Goal: Transaction & Acquisition: Purchase product/service

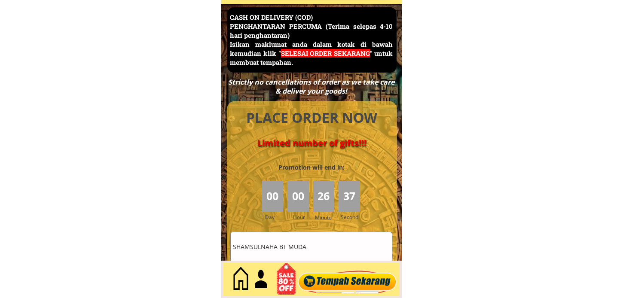
scroll to position [3726, 0]
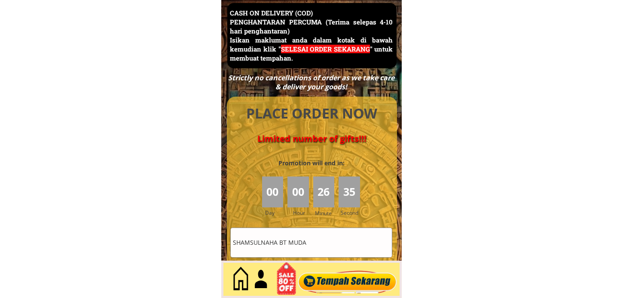
click at [279, 242] on input "SHAMSULNAHA BT MUDA" at bounding box center [311, 242] width 161 height 29
paste input "Azizah bteSuaib"
type input "Azizah bteSuaib"
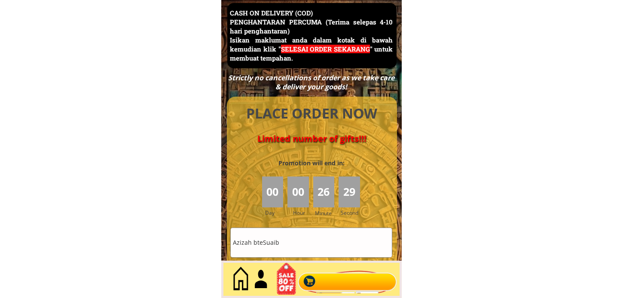
scroll to position [0, 0]
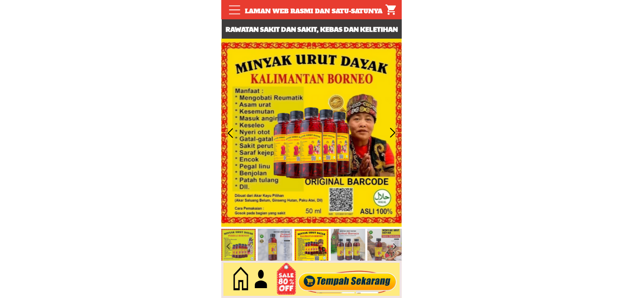
click at [346, 283] on div at bounding box center [347, 279] width 104 height 28
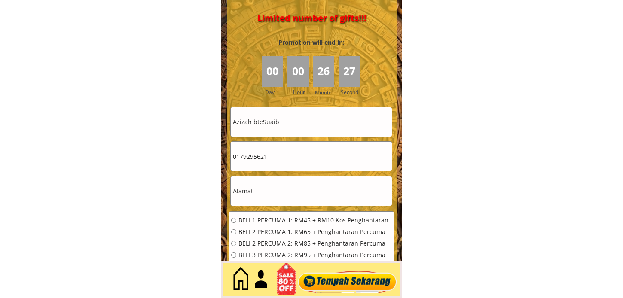
scroll to position [3849, 0]
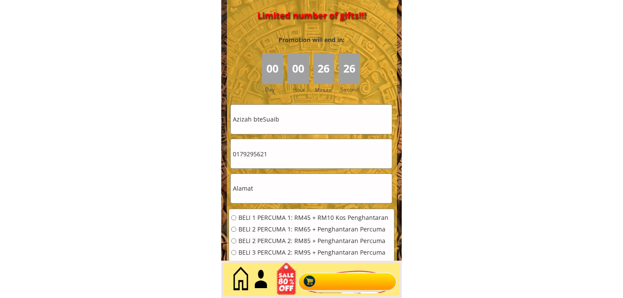
click at [280, 155] on input "0179295621" at bounding box center [311, 153] width 161 height 29
paste input "9 7299712"
click at [247, 152] on input "019 7299712" at bounding box center [311, 153] width 161 height 29
type input "0197299712"
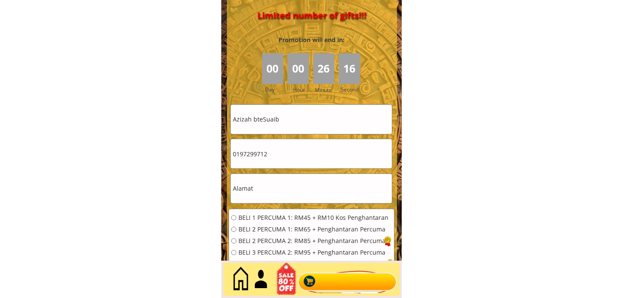
click at [252, 186] on input "text" at bounding box center [311, 188] width 161 height 29
paste input "Johor Bahru, 01, Malaysia"
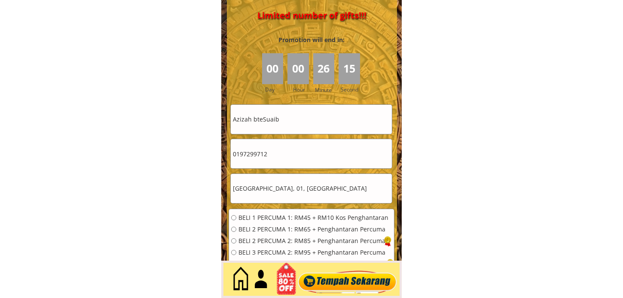
type input "Johor Bahru, 01, Malaysia"
click at [254, 216] on span "BELI 1 PERCUMA 1: RM45 + RM10 Kos Penghantaran" at bounding box center [313, 218] width 150 height 6
radio input "true"
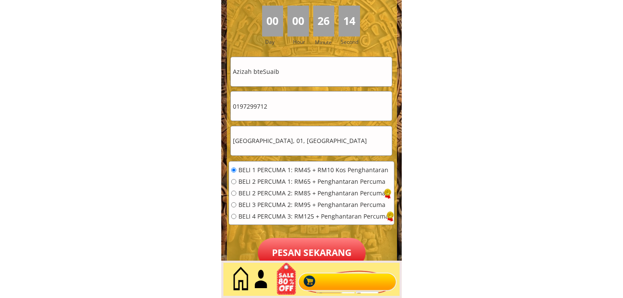
click at [306, 248] on p "Pesan sekarang" at bounding box center [312, 253] width 108 height 30
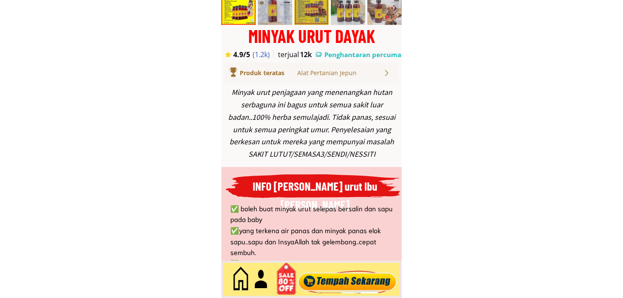
click at [352, 280] on div at bounding box center [347, 279] width 104 height 28
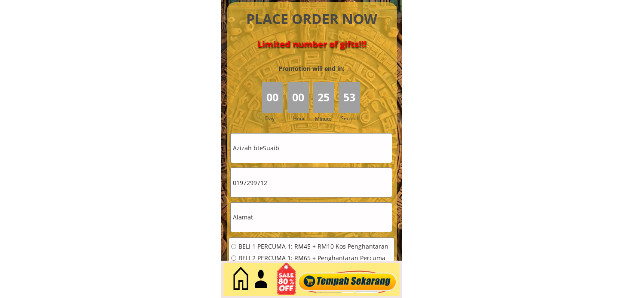
scroll to position [3821, 0]
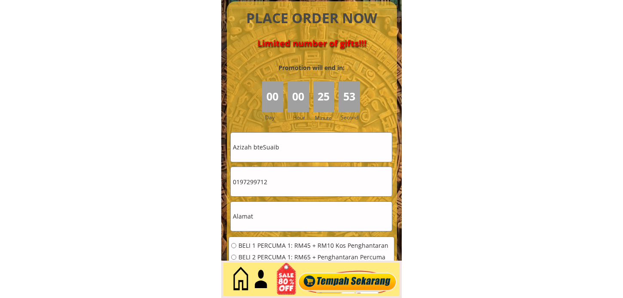
click at [319, 138] on input "Azizah bteSuaib" at bounding box center [311, 147] width 161 height 29
paste input "[PERSON_NAME]"
click at [307, 139] on input "Azizah Suda alp jok" at bounding box center [311, 147] width 161 height 29
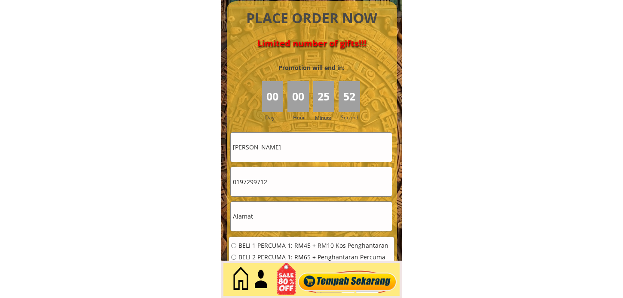
click at [307, 139] on input "Azizah Suda alp jok" at bounding box center [311, 147] width 161 height 29
paste input "text"
type input "[PERSON_NAME]"
click at [289, 195] on input "0197299712" at bounding box center [311, 181] width 161 height 29
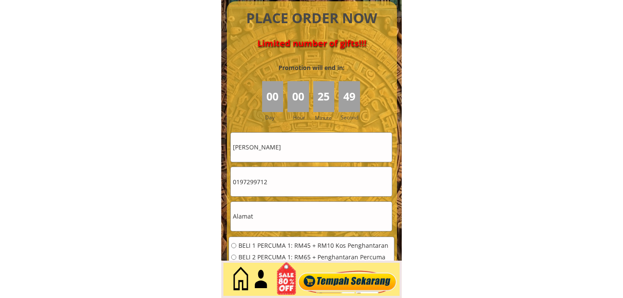
paste input "116552935"
type input "01116552935"
click at [265, 213] on input "text" at bounding box center [311, 216] width 161 height 29
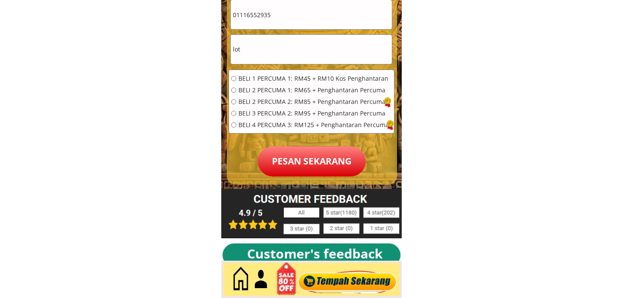
scroll to position [4012, 0]
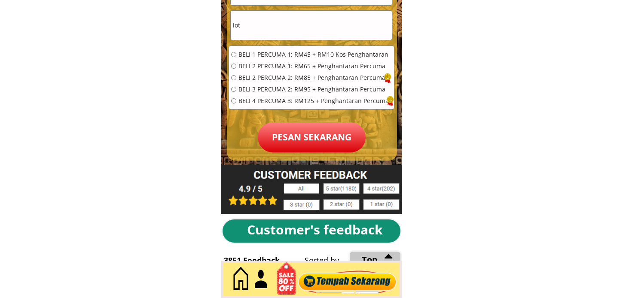
type input "lot"
click at [360, 57] on span "BELI 1 PERCUMA 1: RM45 + RM10 Kos Penghantaran" at bounding box center [313, 55] width 150 height 6
radio input "true"
click at [313, 150] on p "Pesan sekarang" at bounding box center [312, 137] width 108 height 30
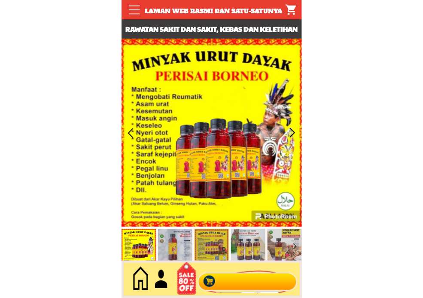
click at [250, 275] on div at bounding box center [247, 279] width 104 height 28
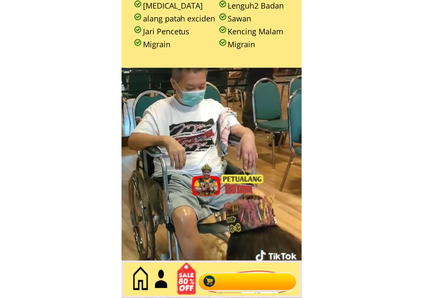
scroll to position [3726, 0]
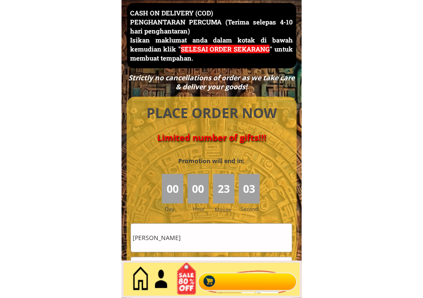
click at [235, 234] on input "[PERSON_NAME]" at bounding box center [211, 238] width 161 height 28
paste input "Yusreii"
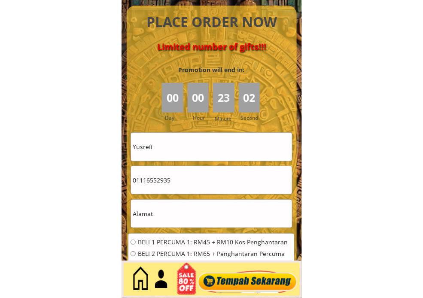
scroll to position [3821, 0]
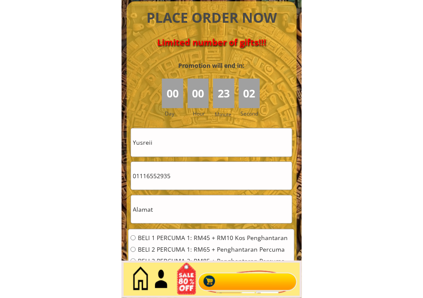
type input "Yusreii"
click at [218, 206] on input "text" at bounding box center [211, 209] width 161 height 28
paste input "KPJ [GEOGRAPHIC_DATA]"
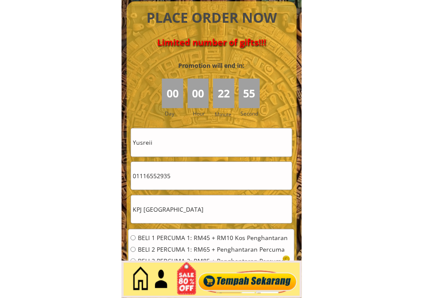
scroll to position [0, 12]
type input "KPJ [GEOGRAPHIC_DATA]"
click at [166, 235] on span "BELI 1 PERCUMA 1: RM45 + RM10 Kos Penghantaran" at bounding box center [213, 238] width 150 height 6
radio input "true"
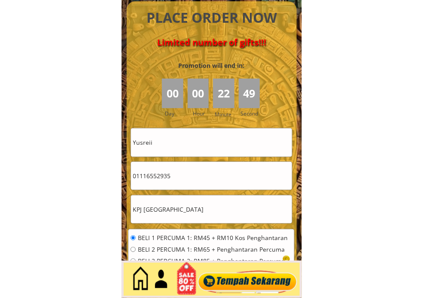
click at [183, 172] on input "01116552935" at bounding box center [211, 176] width 161 height 28
paste input "93367067"
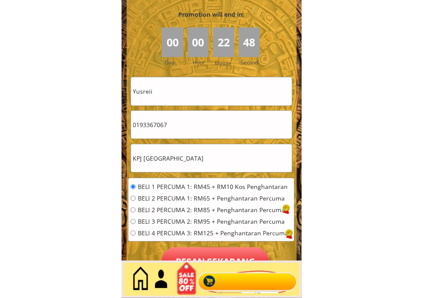
scroll to position [3917, 0]
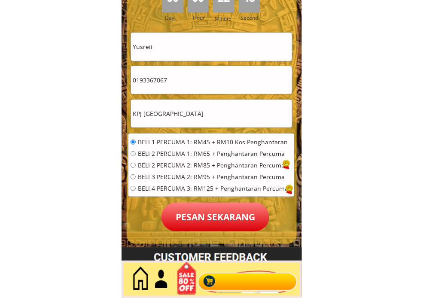
type input "0193367067"
click at [177, 153] on span "BELI 2 PERCUMA 1: RM65 + Penghantaran Percuma" at bounding box center [213, 154] width 150 height 6
radio input "true"
click at [181, 211] on p "Pesan sekarang" at bounding box center [215, 217] width 108 height 29
